Goal: Transaction & Acquisition: Purchase product/service

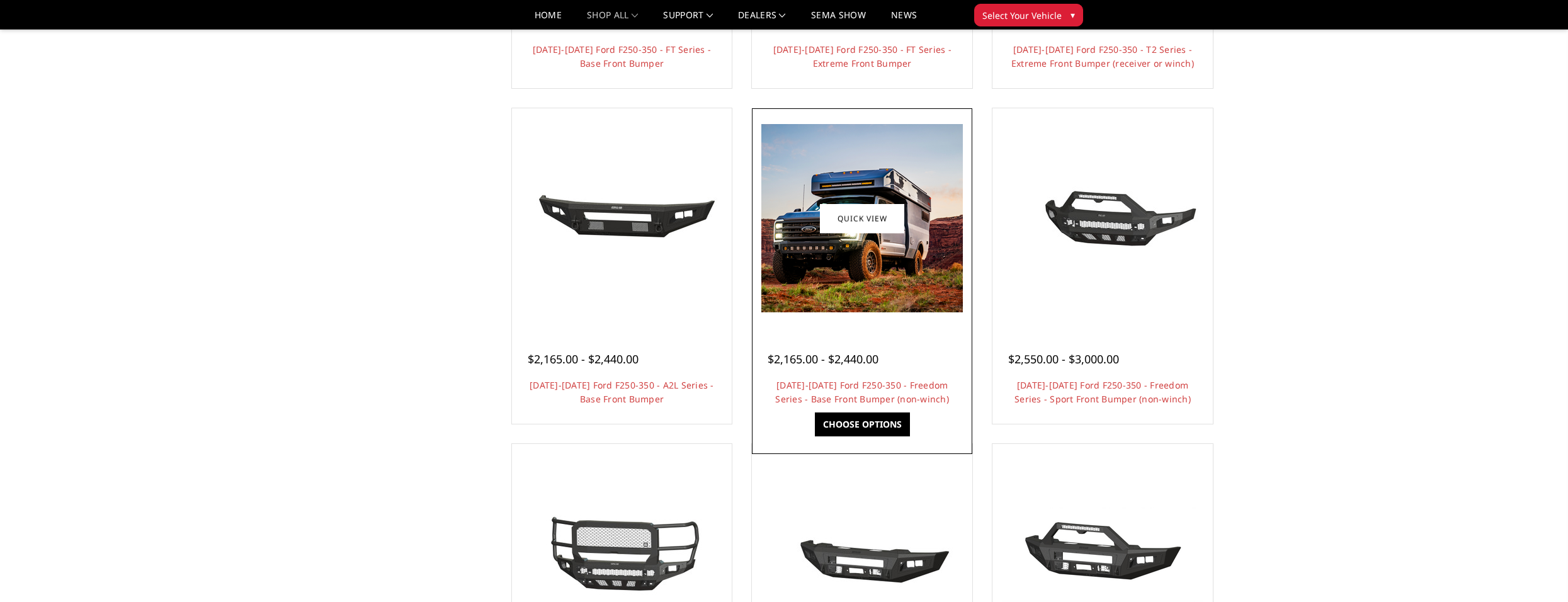
scroll to position [378, 0]
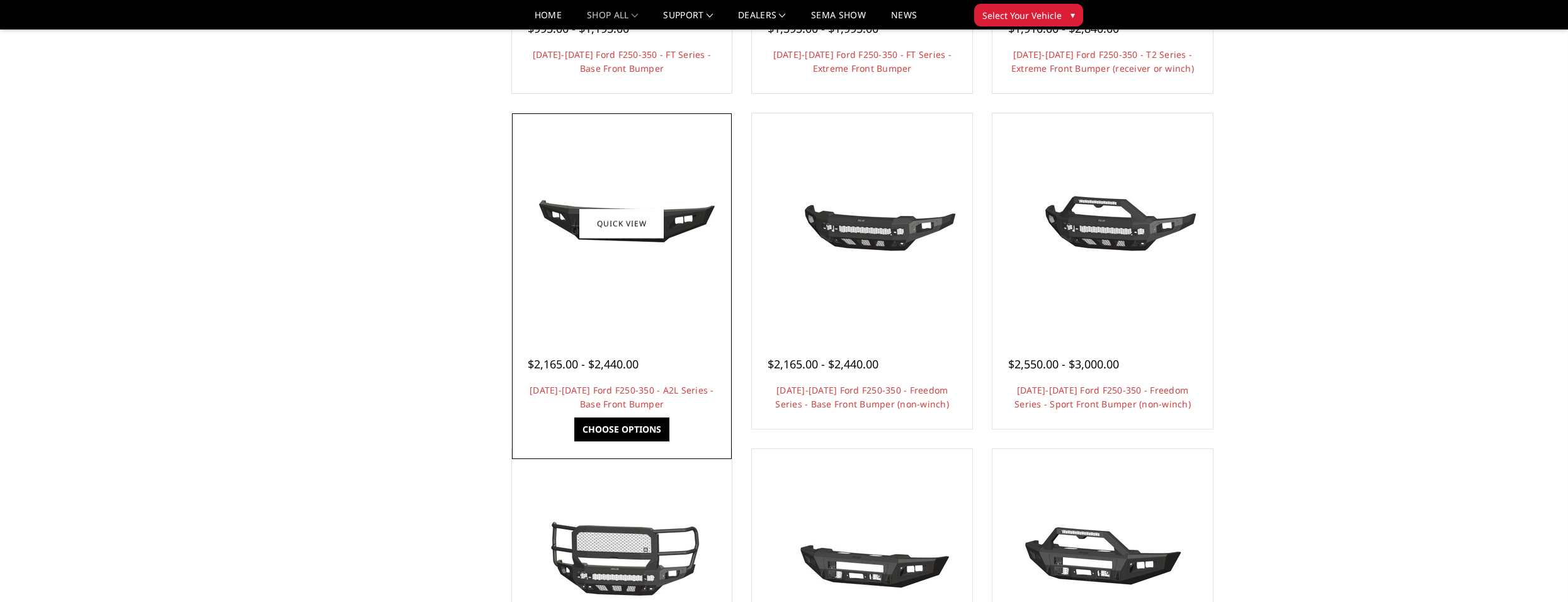
click at [600, 269] on img at bounding box center [621, 223] width 202 height 92
